Goal: Information Seeking & Learning: Learn about a topic

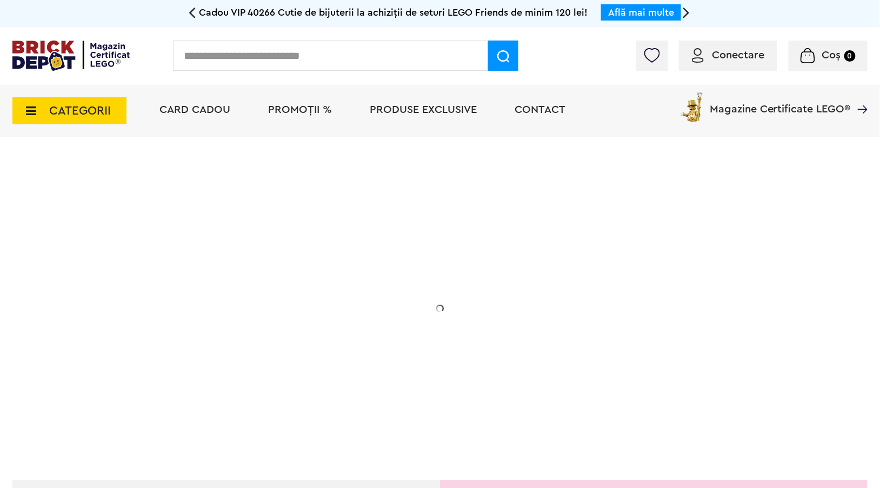
click at [699, 30] on div "Conectare Coș 0" at bounding box center [440, 56] width 880 height 58
click at [698, 52] on img at bounding box center [698, 55] width 12 height 15
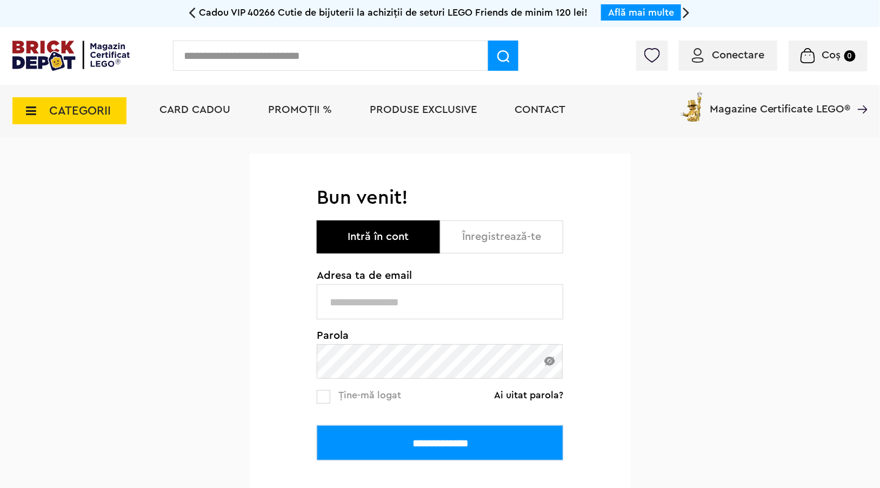
type input "**********"
click at [383, 447] on input "**********" at bounding box center [440, 442] width 246 height 35
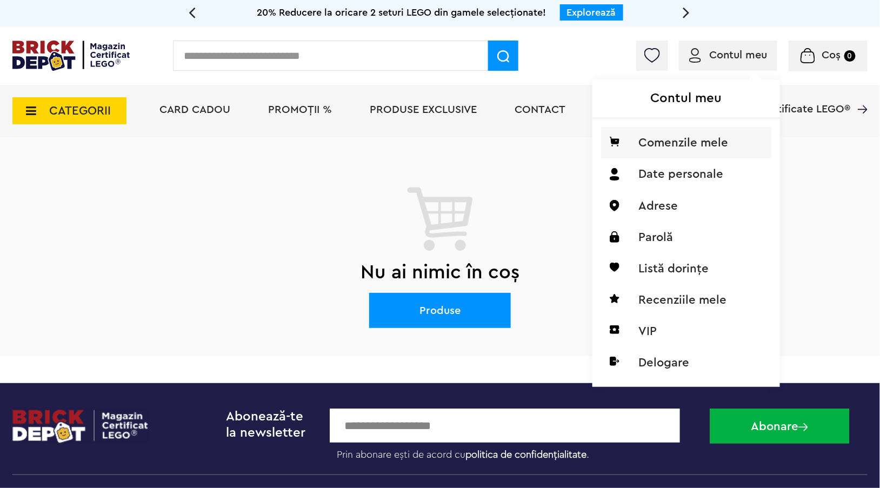
click at [682, 151] on li "Comenzile mele" at bounding box center [686, 142] width 171 height 31
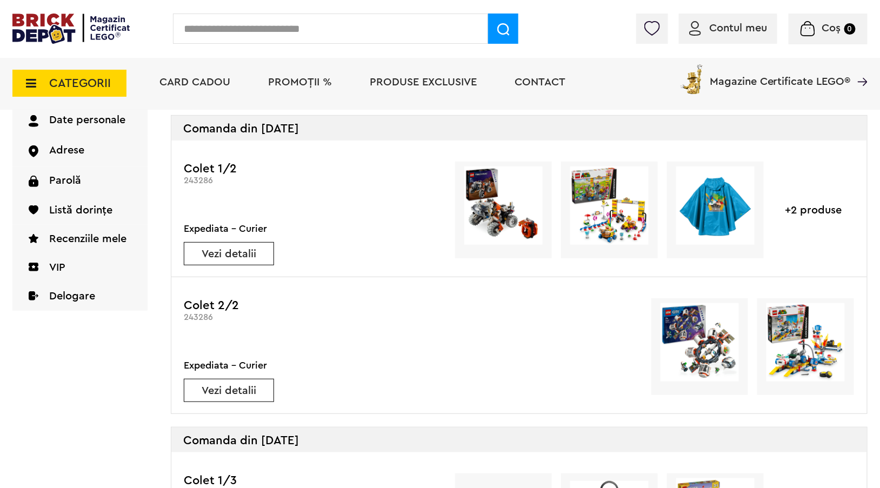
scroll to position [108, 0]
click at [816, 336] on img at bounding box center [805, 342] width 78 height 78
click at [818, 212] on div "+2 produse" at bounding box center [813, 209] width 81 height 97
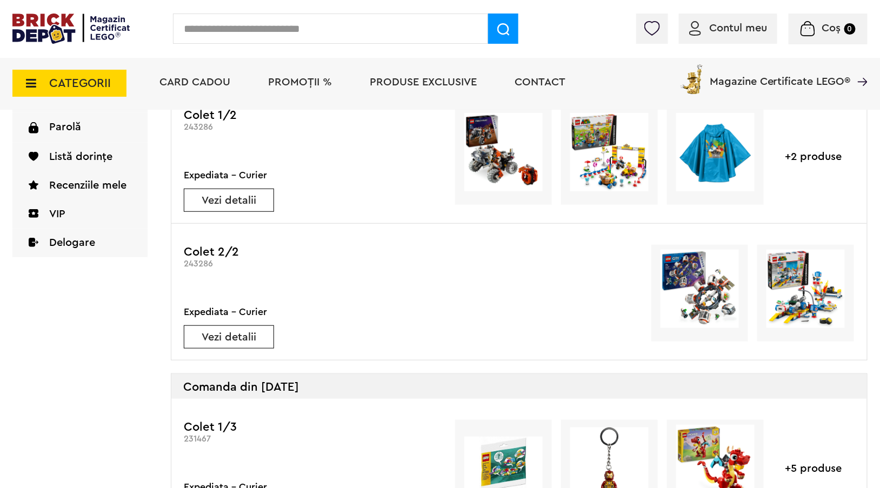
scroll to position [162, 0]
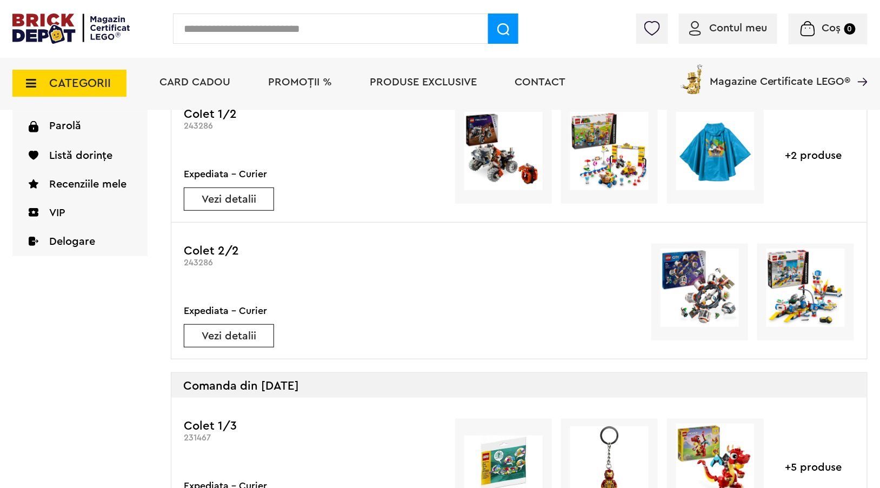
click at [206, 29] on input "text" at bounding box center [330, 29] width 315 height 30
type input "*****"
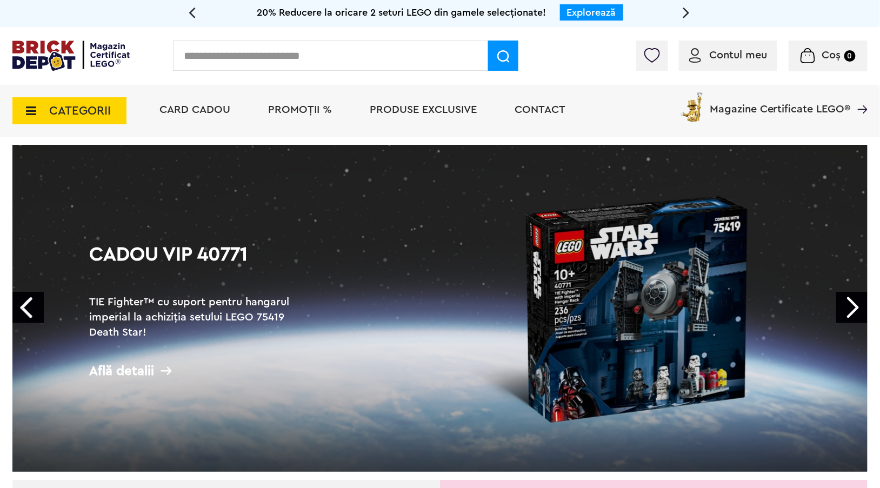
click at [240, 55] on input "text" at bounding box center [330, 56] width 315 height 30
type input "**********"
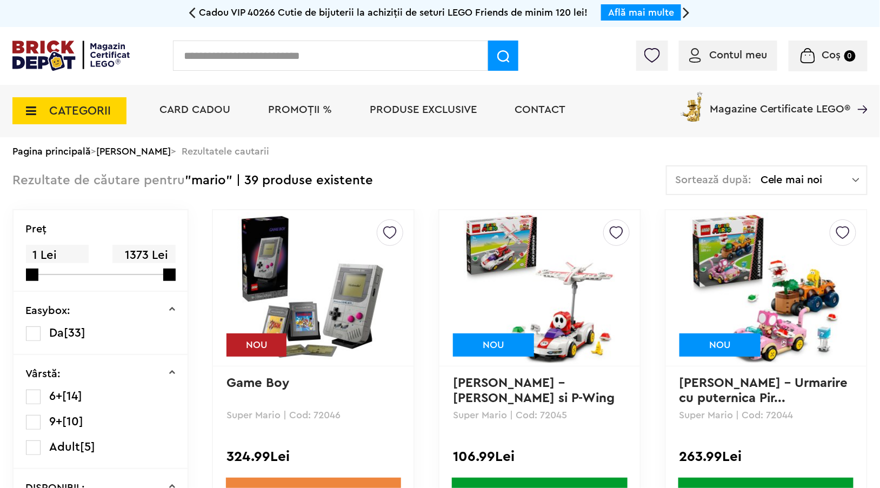
click at [532, 296] on img at bounding box center [539, 287] width 151 height 151
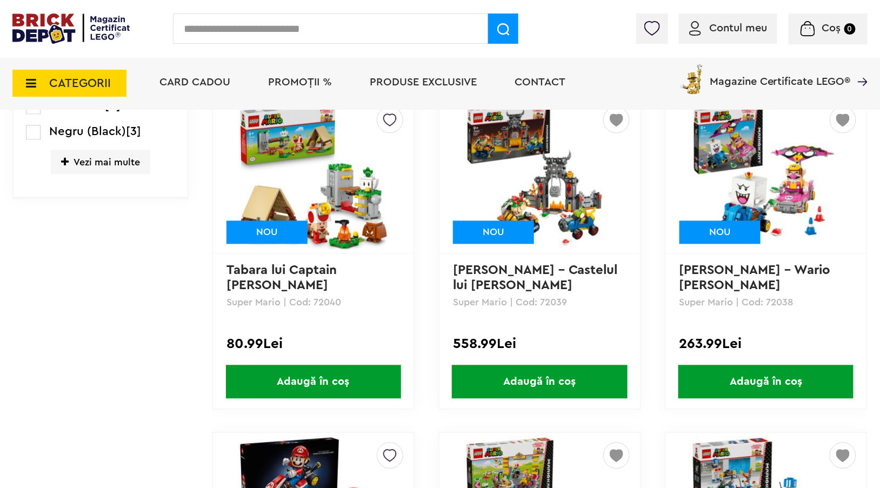
scroll to position [702, 0]
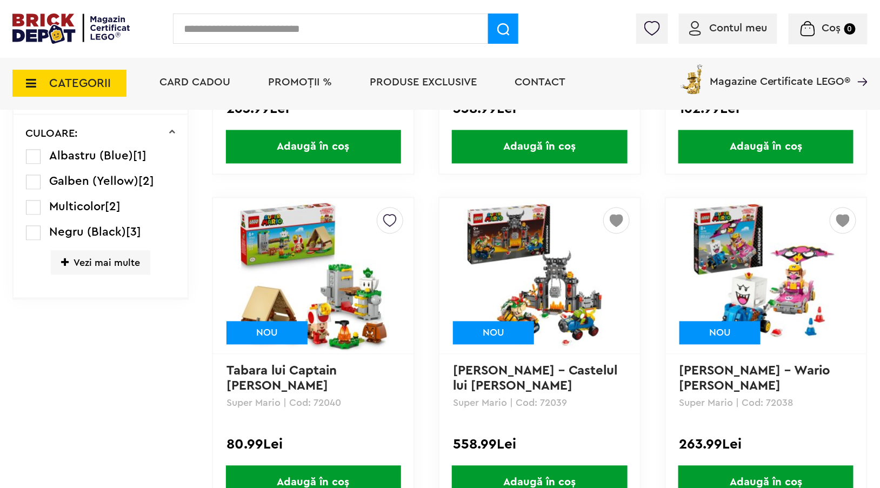
click at [311, 373] on link "Tabara lui Captain Toad" at bounding box center [283, 379] width 114 height 28
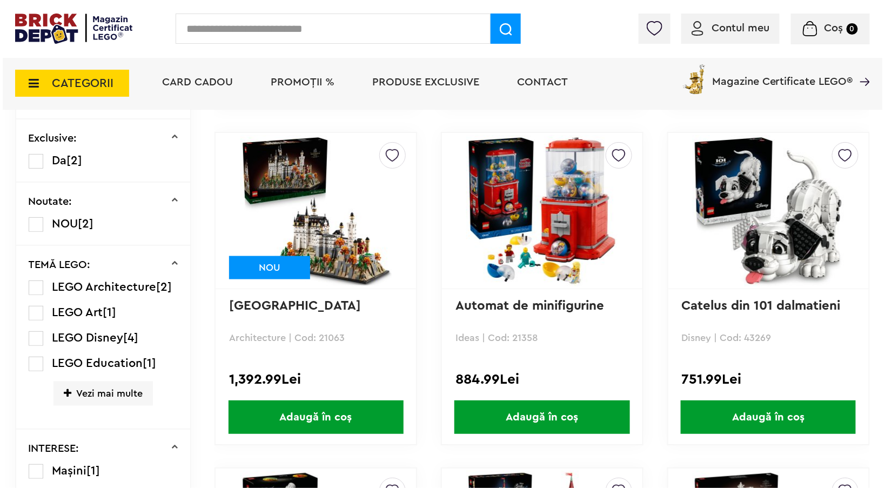
scroll to position [648, 0]
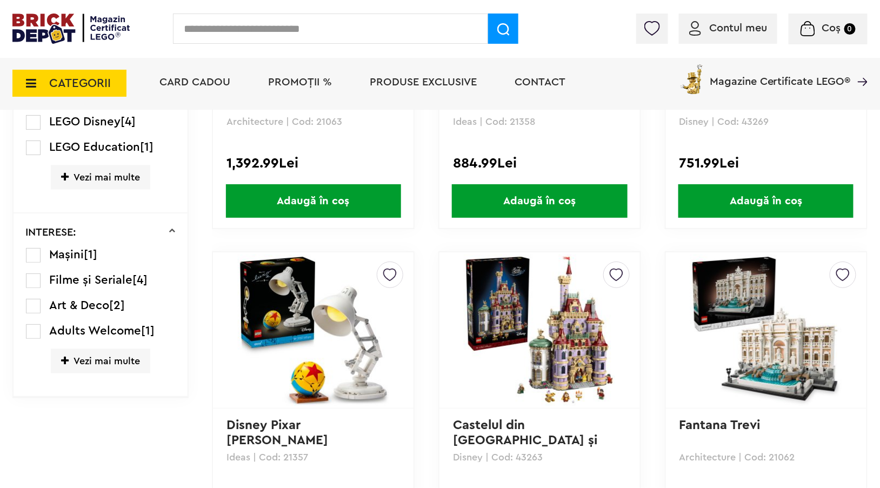
click at [180, 27] on input "text" at bounding box center [330, 29] width 315 height 30
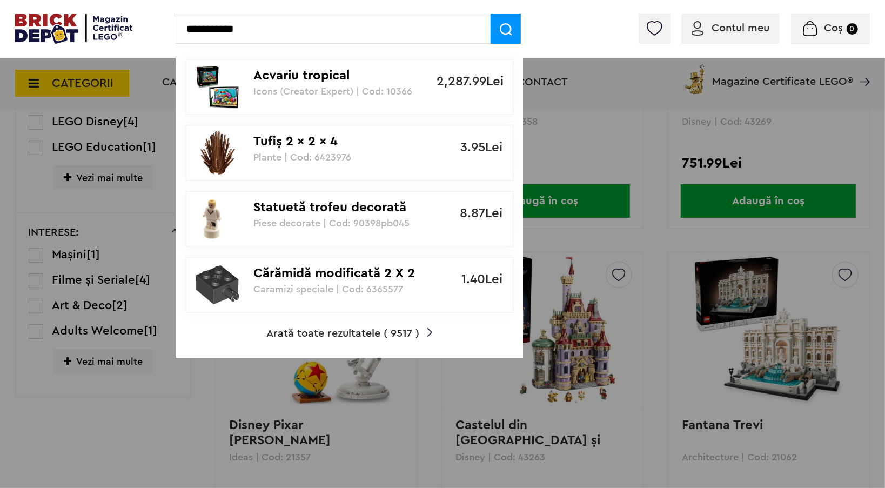
type input "**********"
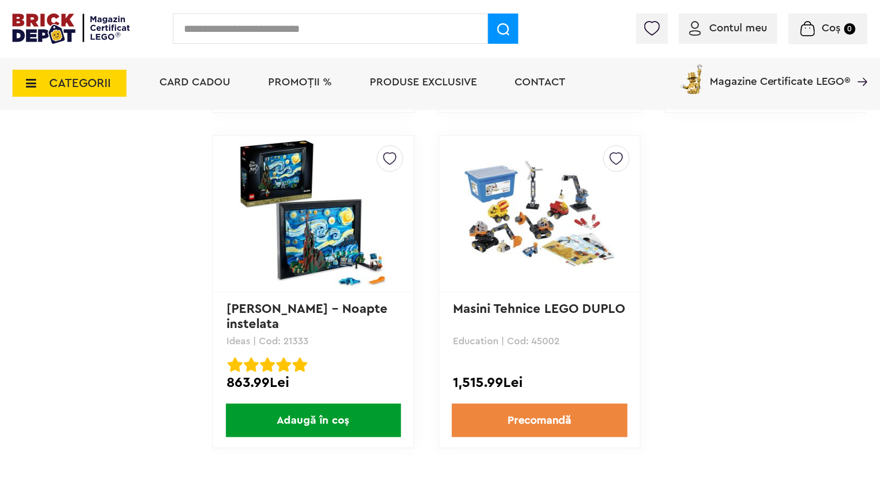
scroll to position [2107, 0]
click at [28, 78] on icon at bounding box center [27, 83] width 17 height 12
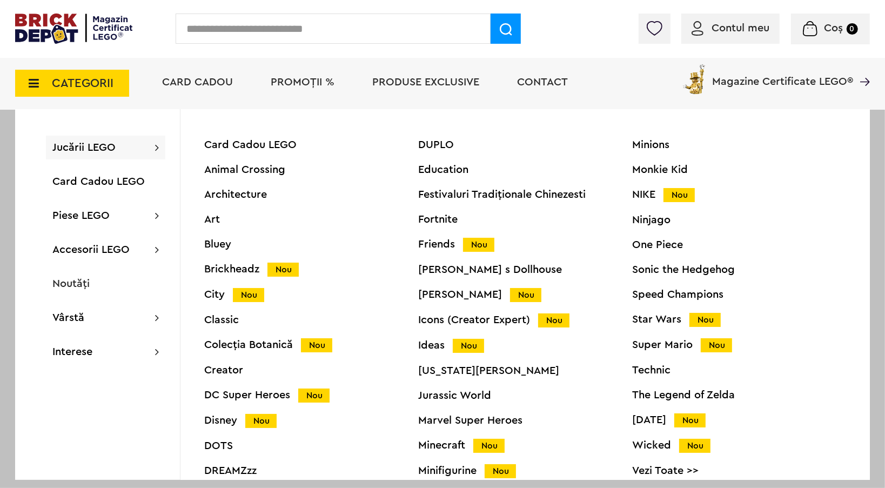
click at [89, 151] on span "Jucării LEGO" at bounding box center [83, 147] width 63 height 11
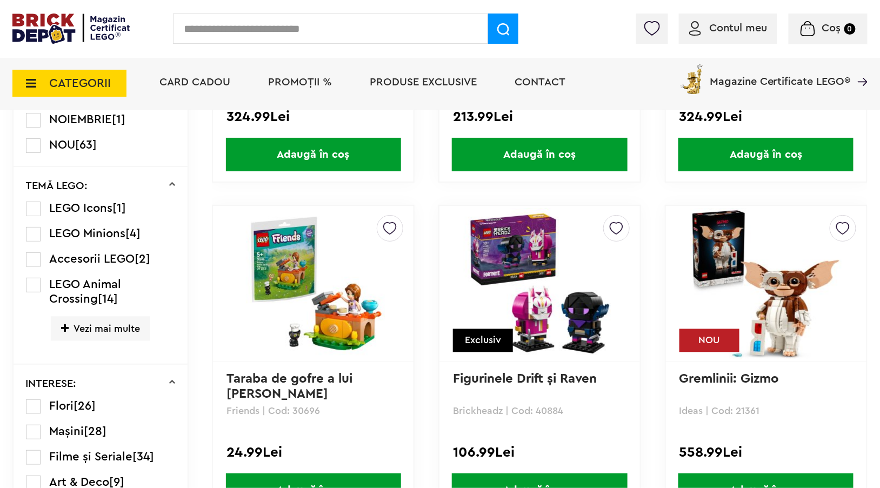
scroll to position [702, 0]
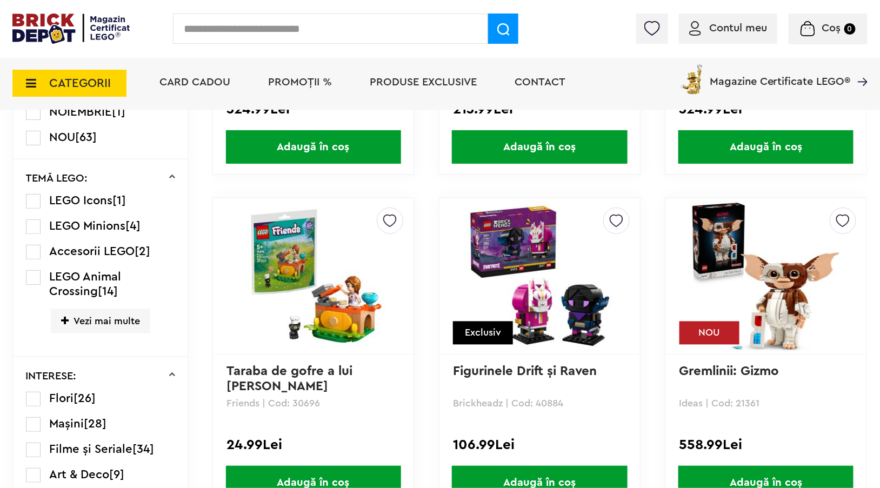
click at [111, 312] on span "Vezi mai multe" at bounding box center [100, 321] width 99 height 24
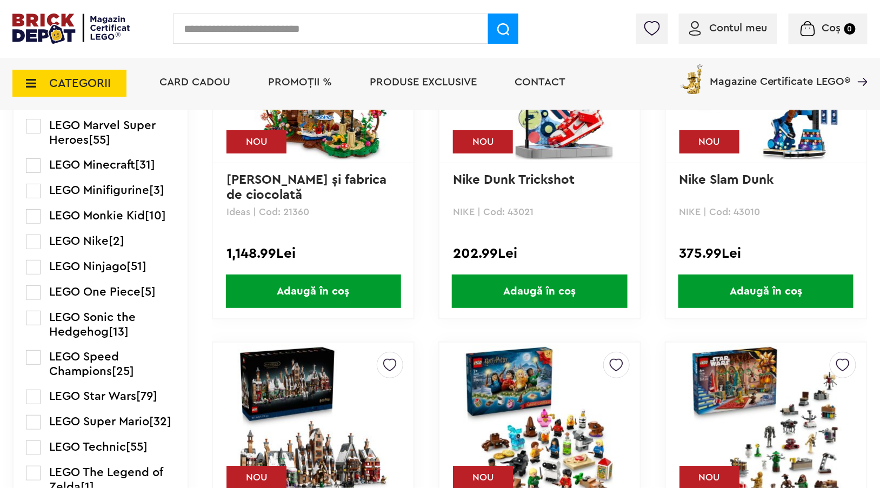
scroll to position [1567, 0]
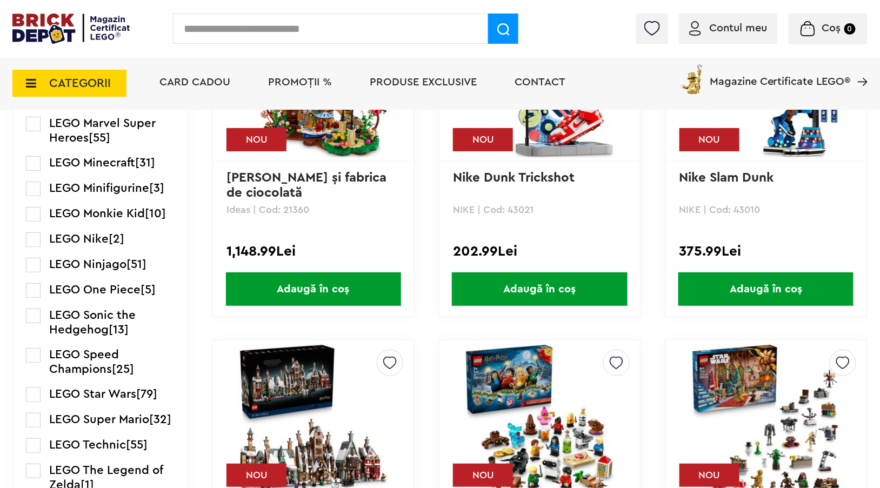
click at [107, 439] on span "LEGO Technic" at bounding box center [88, 445] width 77 height 12
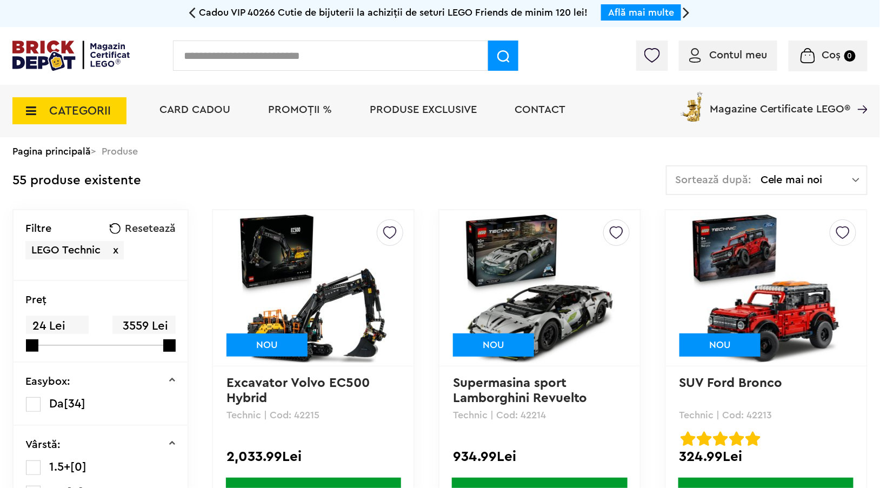
click at [792, 170] on div "Sortează după: Cele mai noi Cele mai noi Cele mai vechi Cele mai ieftine Cele m…" at bounding box center [767, 180] width 202 height 30
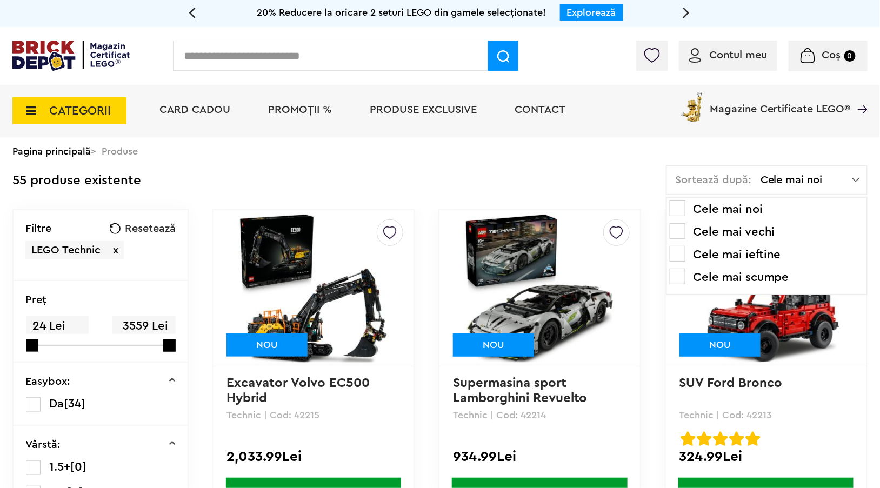
click at [773, 254] on li "Cele mai ieftine" at bounding box center [767, 254] width 194 height 17
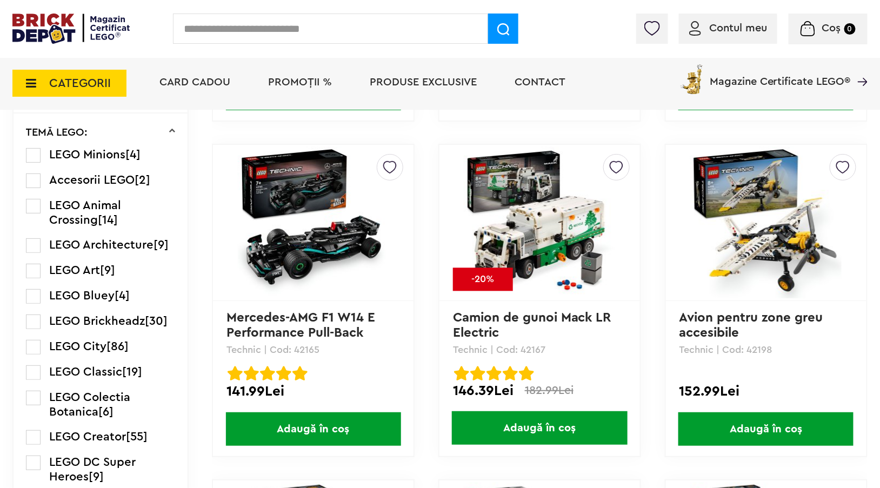
scroll to position [757, 0]
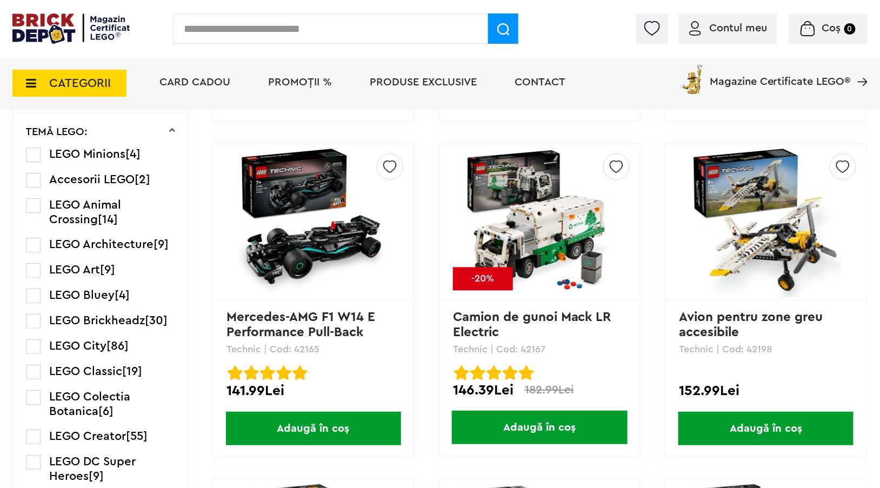
click at [796, 317] on link "Avion pentru zone greu accesibile" at bounding box center [753, 325] width 148 height 28
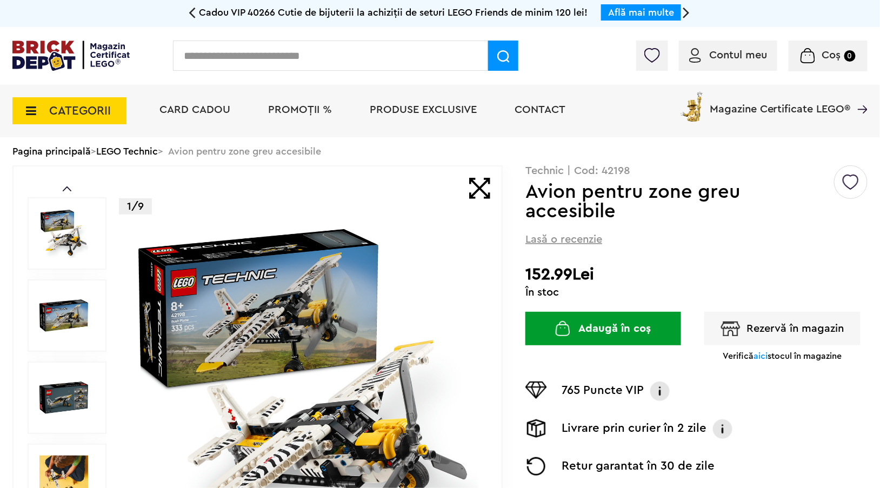
click at [762, 356] on span "aici" at bounding box center [761, 356] width 14 height 9
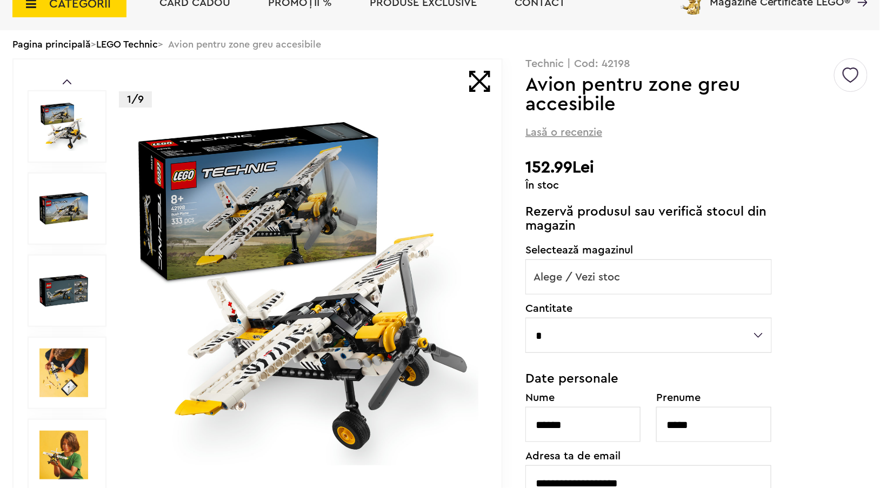
scroll to position [108, 0]
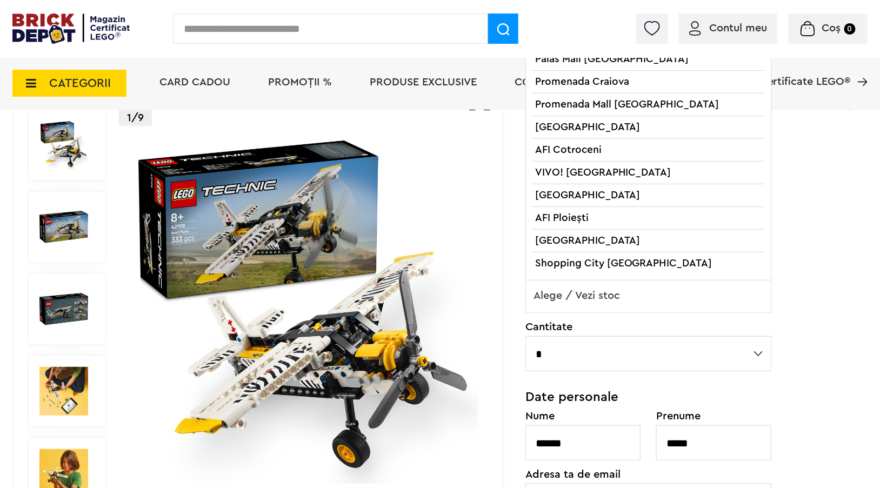
click at [653, 299] on span "Alege / Vezi stoc" at bounding box center [648, 295] width 245 height 35
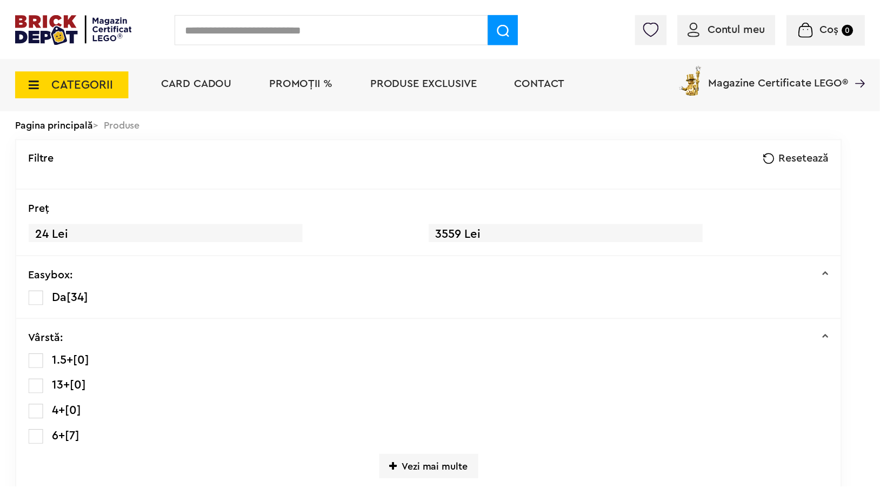
scroll to position [757, 0]
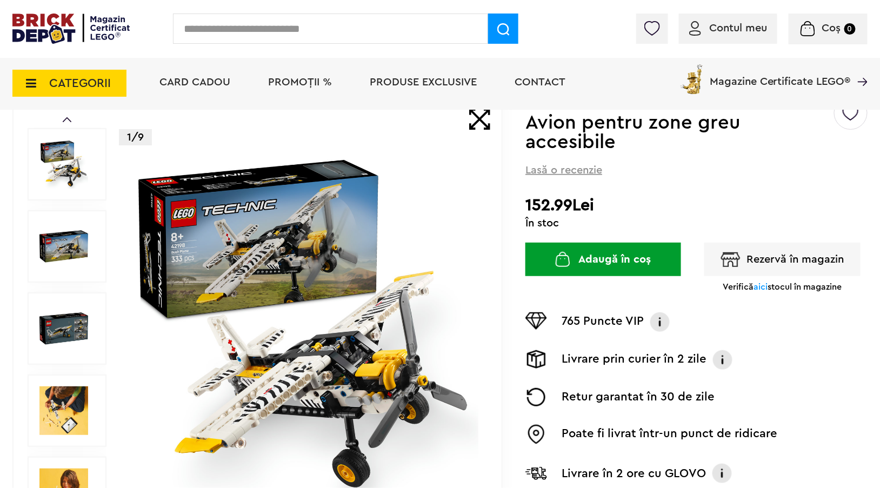
scroll to position [108, 0]
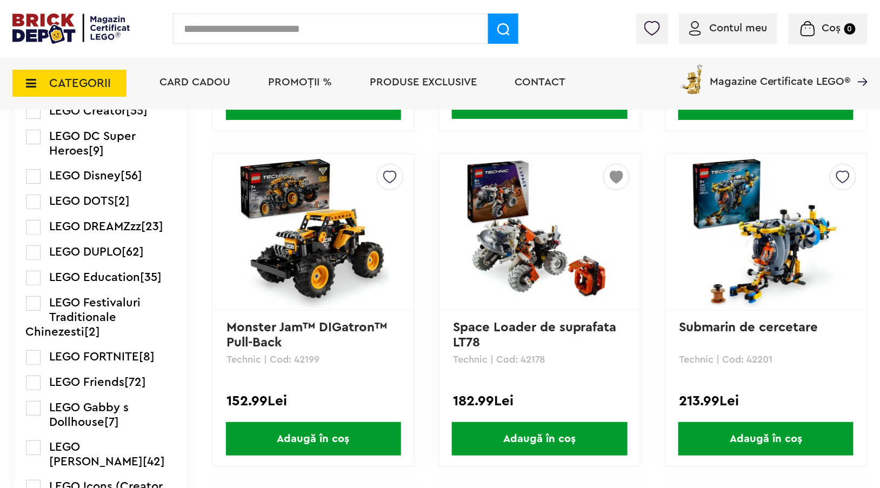
scroll to position [1081, 0]
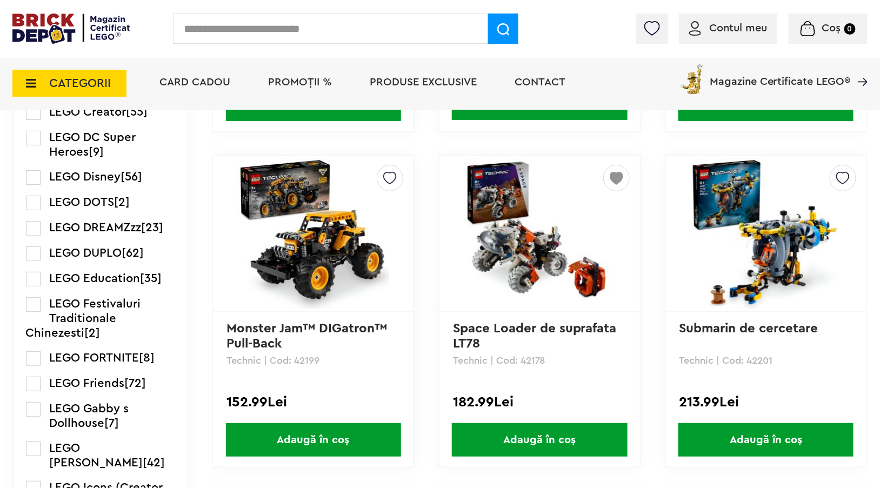
click at [524, 246] on img at bounding box center [539, 233] width 151 height 151
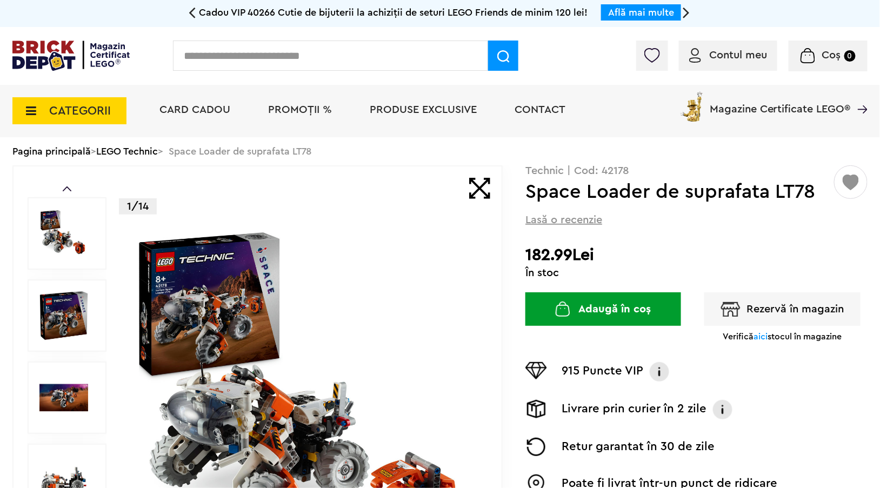
click at [764, 333] on span "aici" at bounding box center [761, 336] width 14 height 9
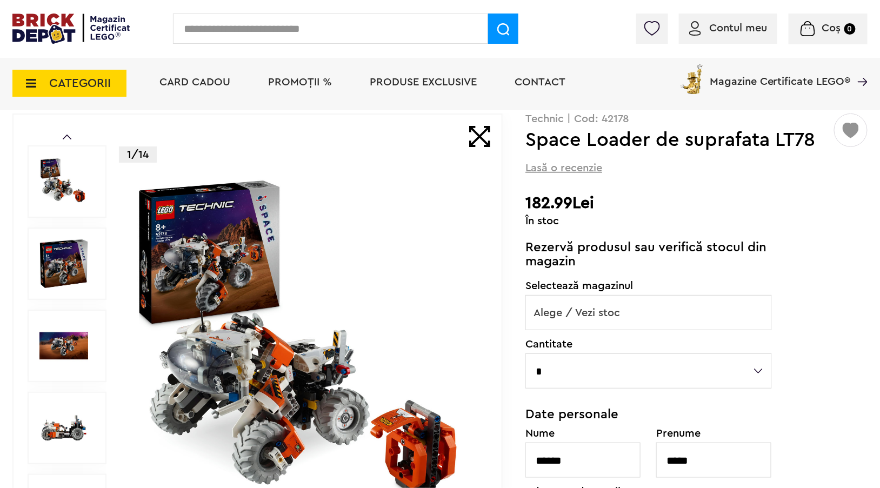
scroll to position [162, 0]
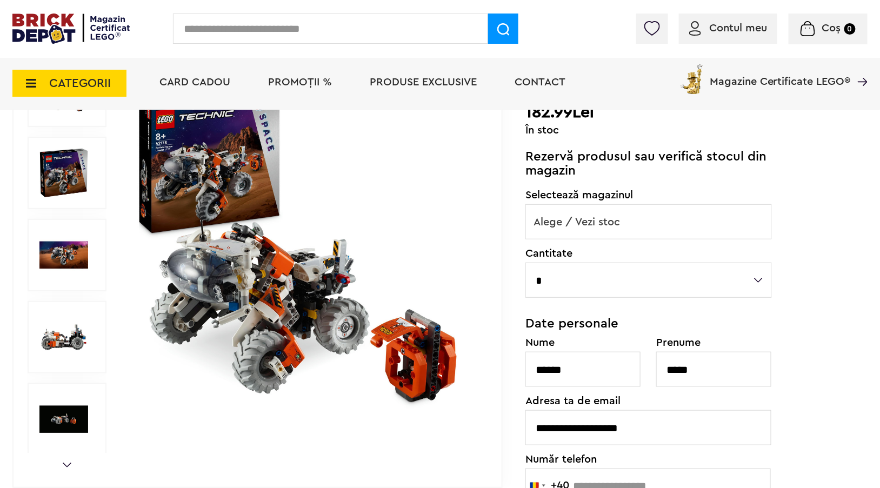
click at [627, 220] on span "Alege / Vezi stoc" at bounding box center [648, 222] width 245 height 35
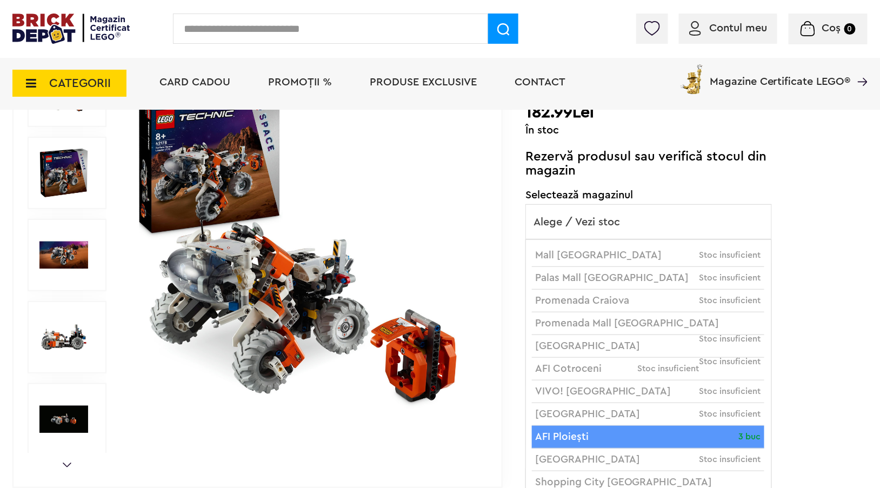
click at [827, 399] on div "Default ( 10 ) Creează o listă nouă Technic | Cod: 42178 Space Loader de supraf…" at bounding box center [696, 313] width 342 height 581
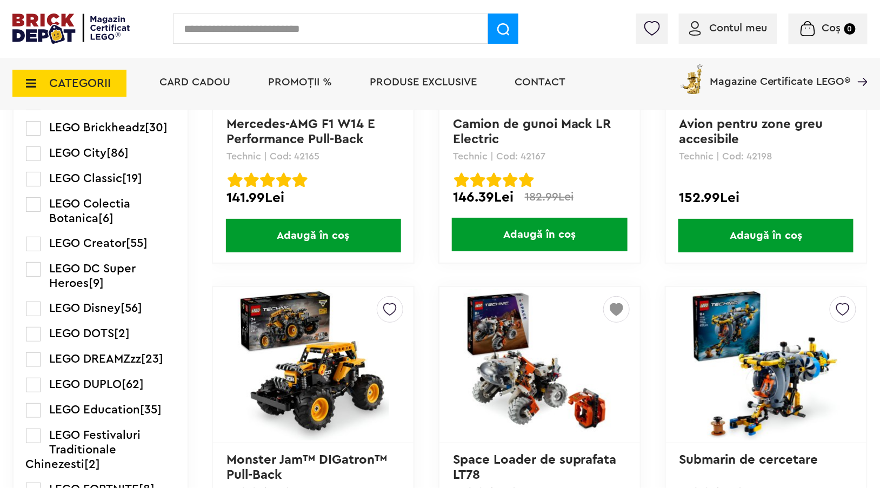
scroll to position [919, 0]
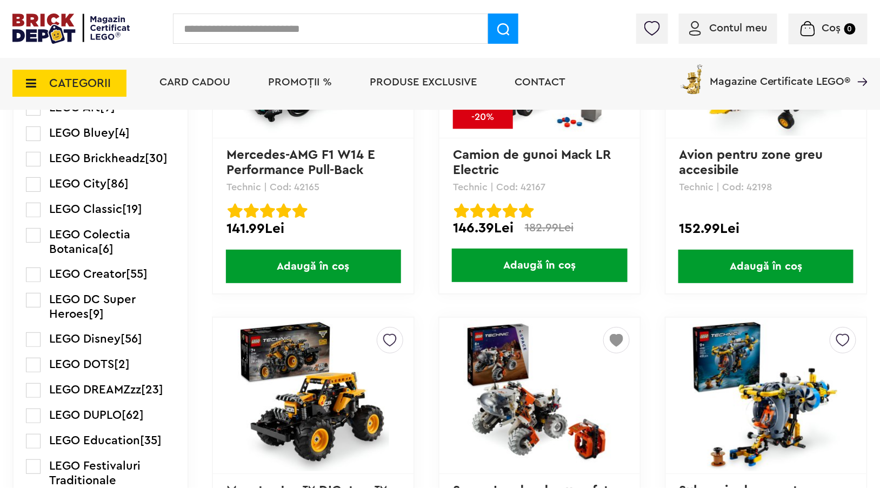
click at [336, 374] on img at bounding box center [313, 395] width 151 height 151
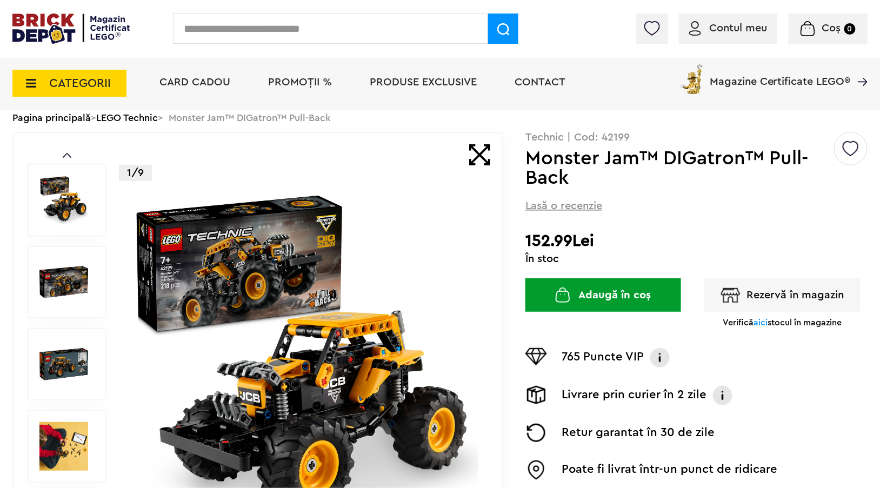
scroll to position [81, 0]
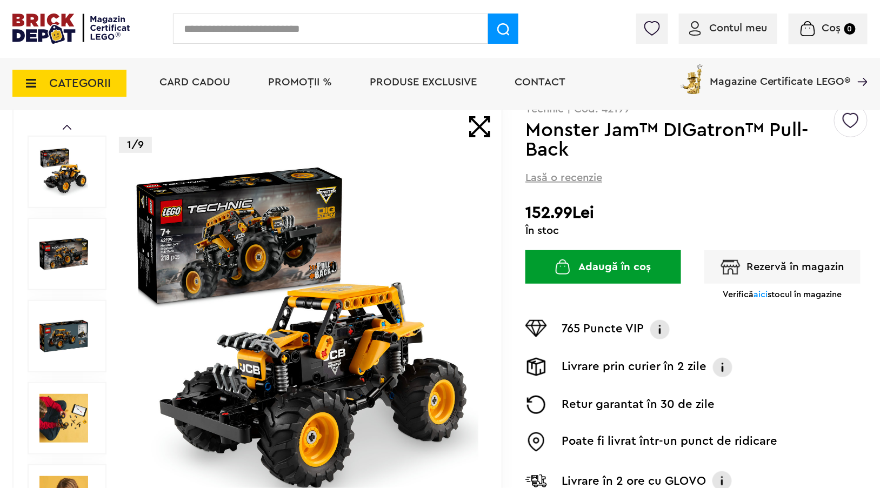
click at [759, 296] on span "aici" at bounding box center [761, 294] width 14 height 9
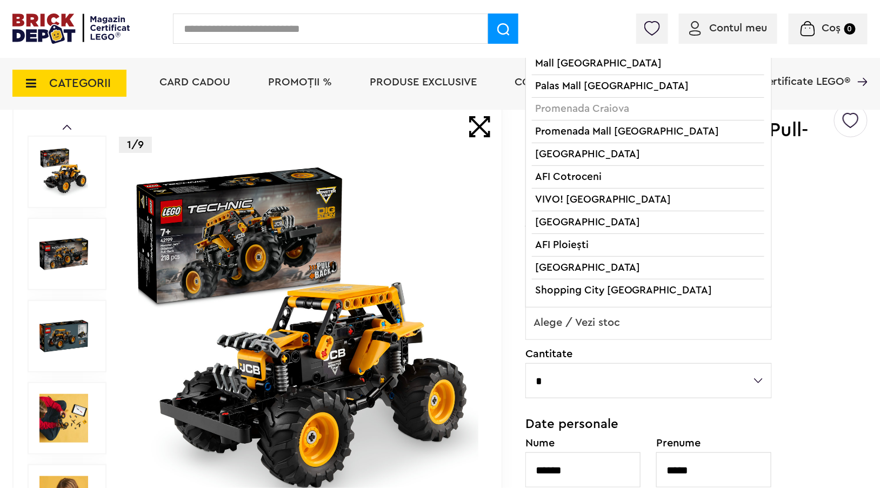
click at [697, 319] on span "Alege / Vezi stoc" at bounding box center [648, 322] width 245 height 35
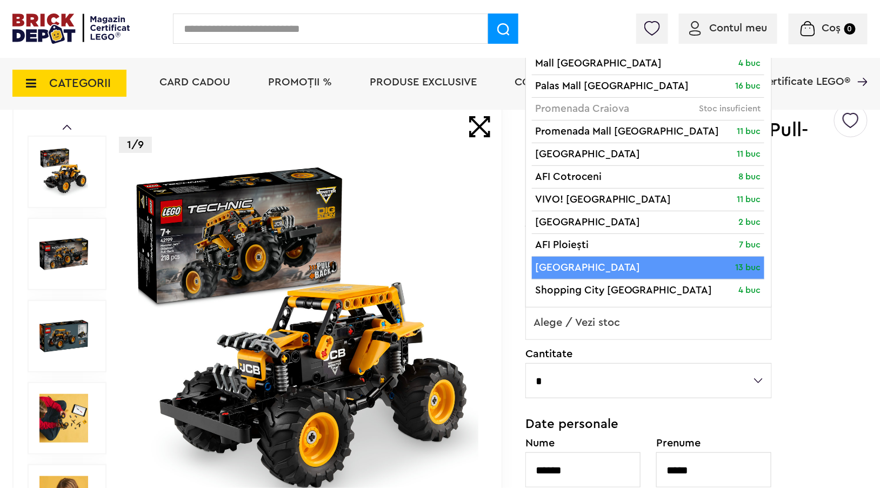
select select "**"
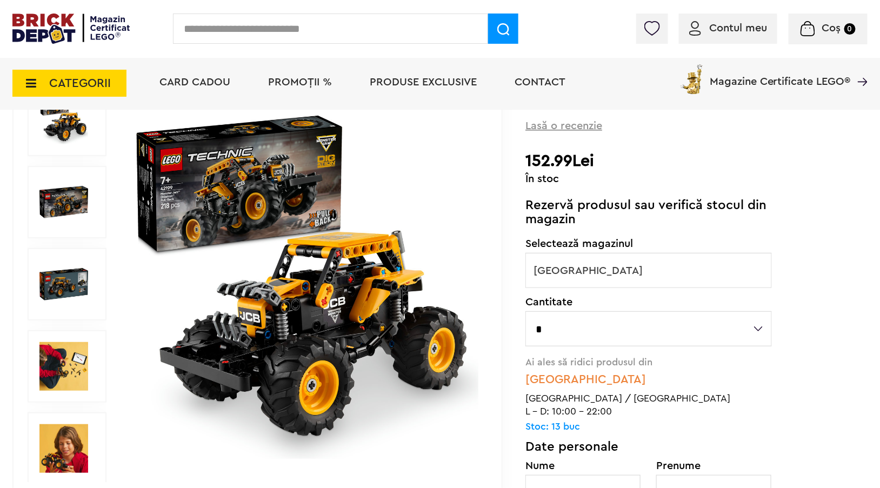
scroll to position [135, 0]
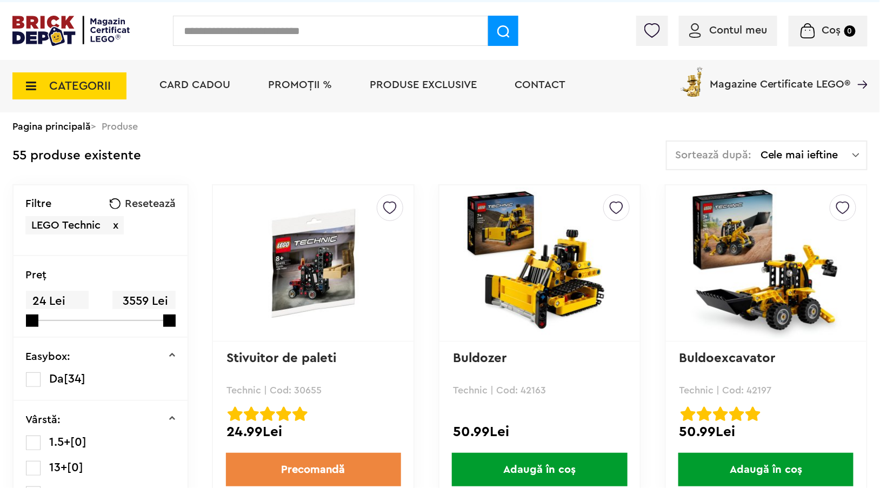
scroll to position [22, 0]
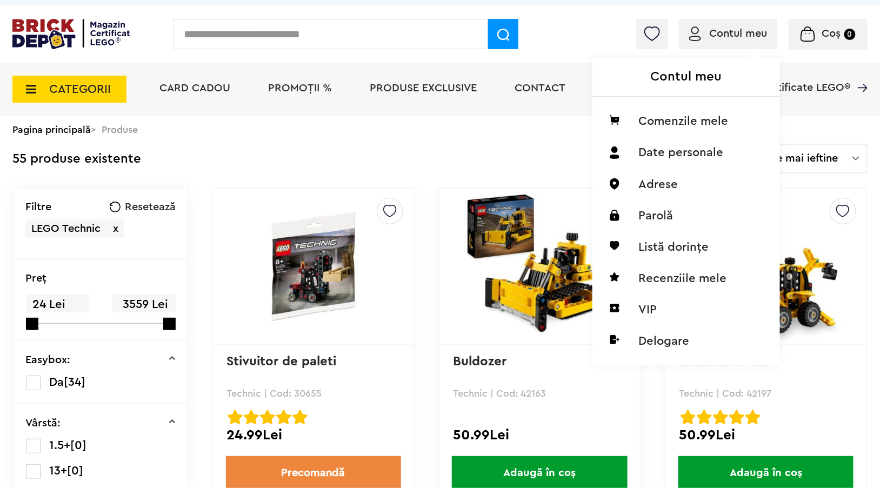
click at [720, 42] on div "Contul meu Comenzile mele Date personale Adrese Parolă Listă dorințe Recenziile…" at bounding box center [684, 196] width 185 height 333
click at [665, 118] on li "Comenzile mele" at bounding box center [686, 120] width 171 height 31
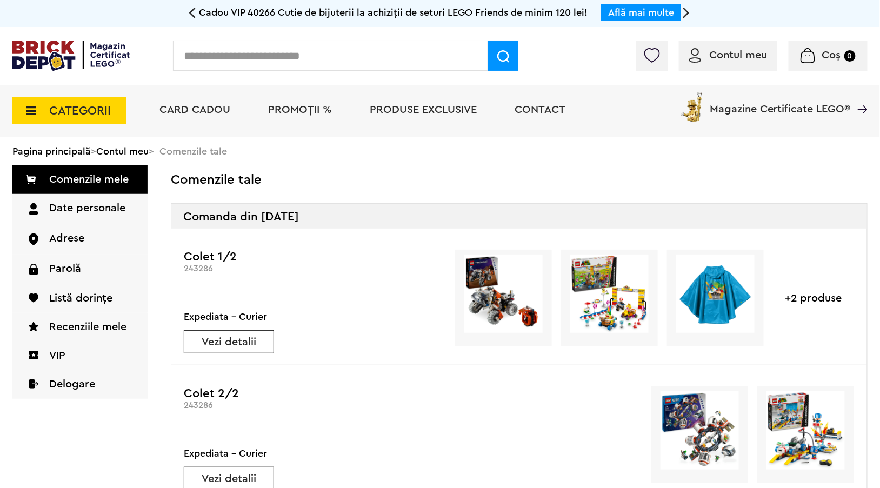
click at [257, 61] on input "text" at bounding box center [330, 56] width 315 height 30
type input "**********"
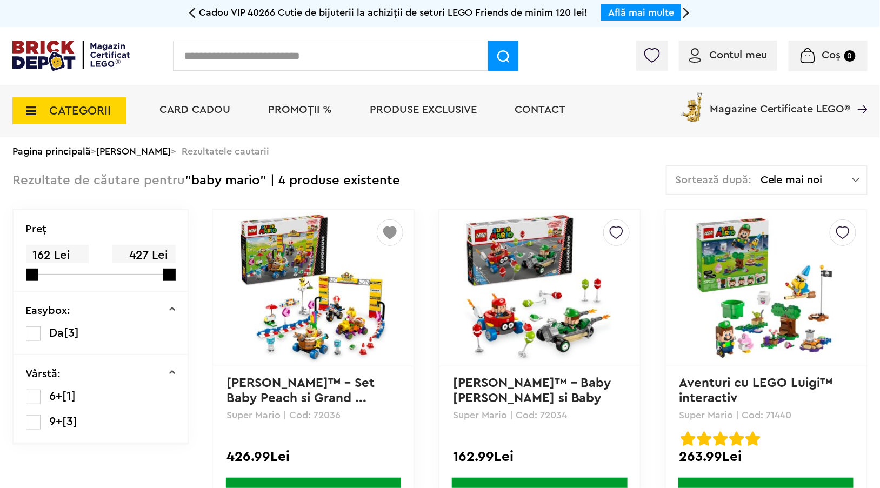
click at [283, 49] on input "text" at bounding box center [330, 56] width 315 height 30
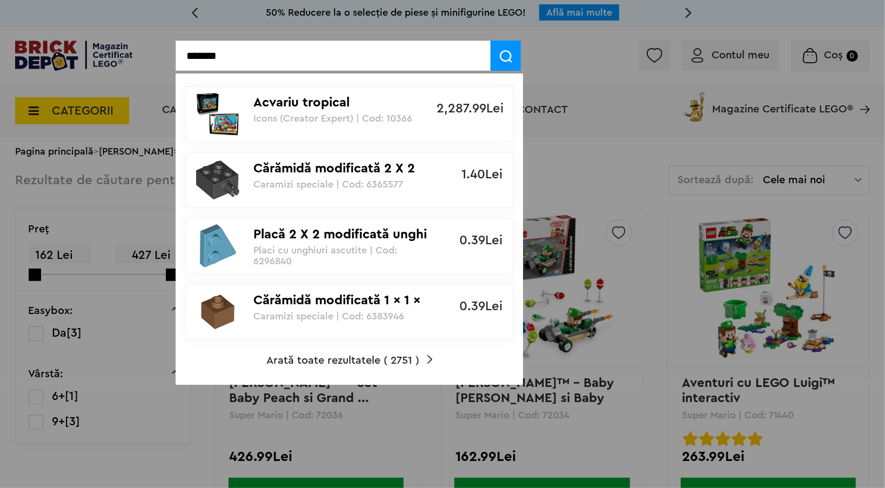
type input "*******"
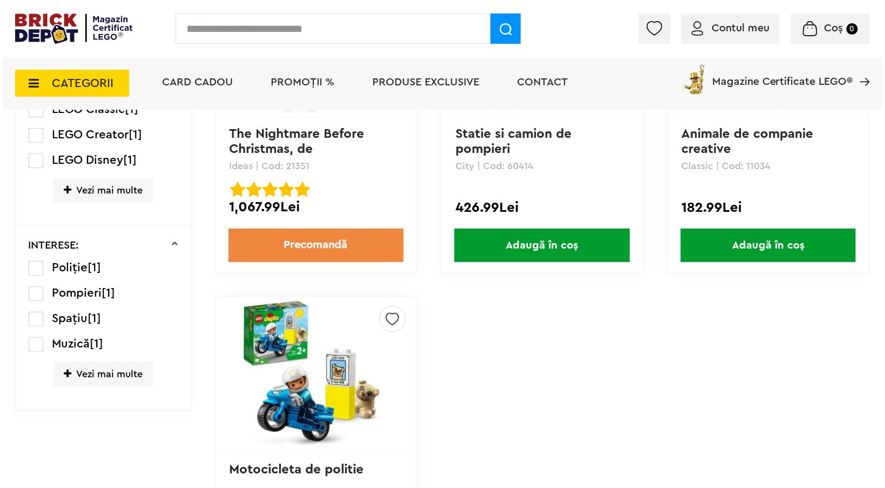
scroll to position [594, 0]
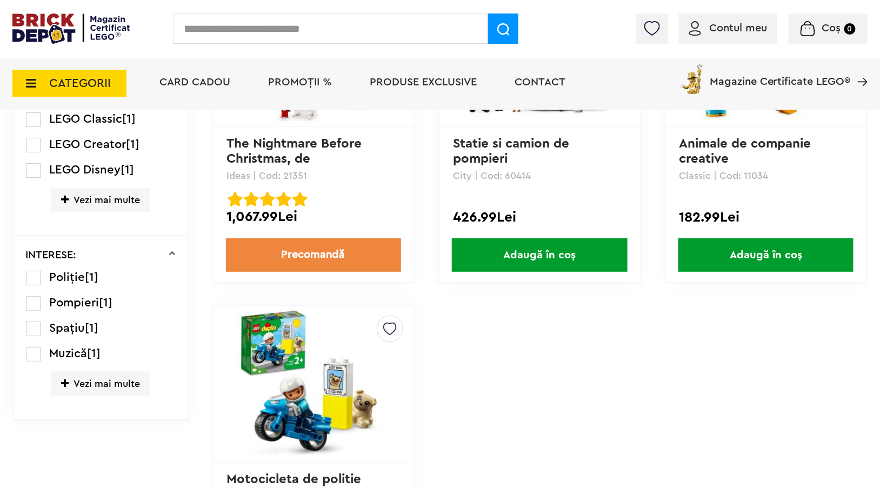
click at [265, 31] on input "text" at bounding box center [330, 29] width 315 height 30
type input "**********"
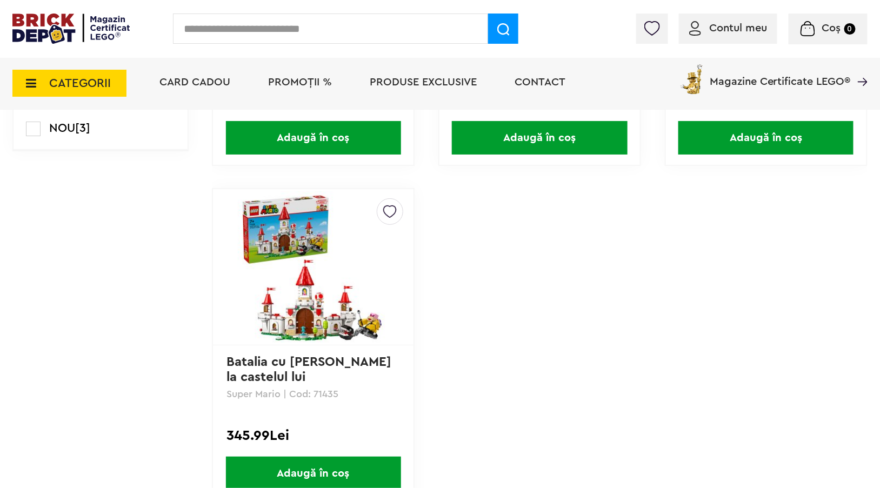
scroll to position [378, 0]
